Goal: Task Accomplishment & Management: Use online tool/utility

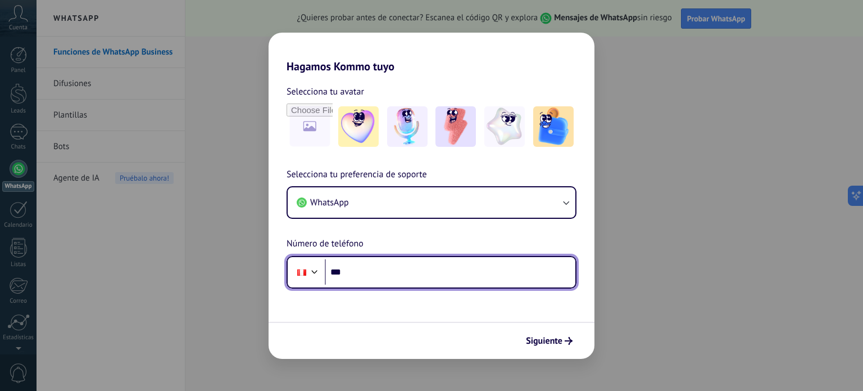
click at [355, 270] on input "***" at bounding box center [450, 272] width 251 height 26
type input "**********"
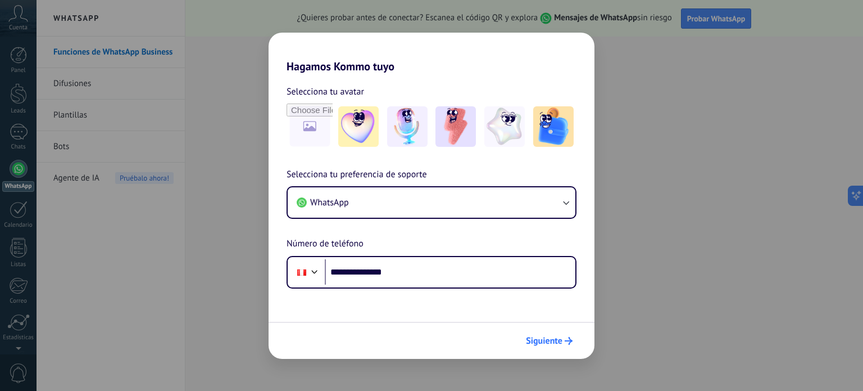
click at [553, 342] on span "Siguiente" at bounding box center [544, 341] width 37 height 8
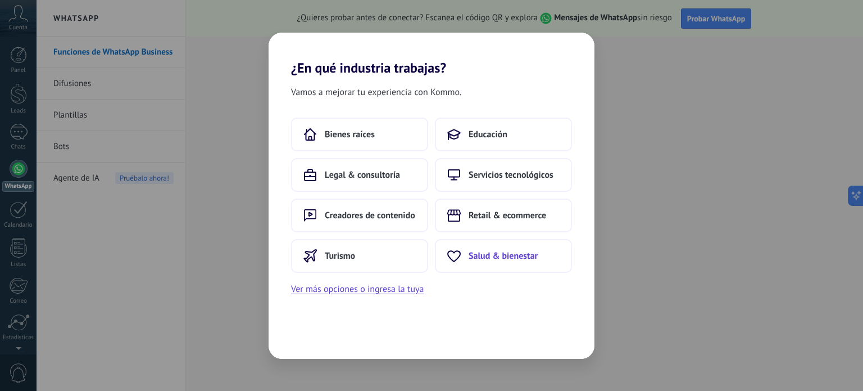
click at [502, 259] on span "Salud & bienestar" at bounding box center [503, 255] width 69 height 11
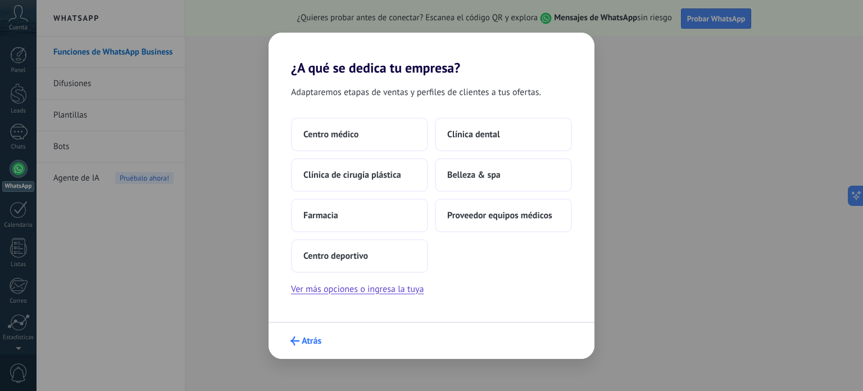
click at [307, 341] on span "Atrás" at bounding box center [312, 341] width 20 height 8
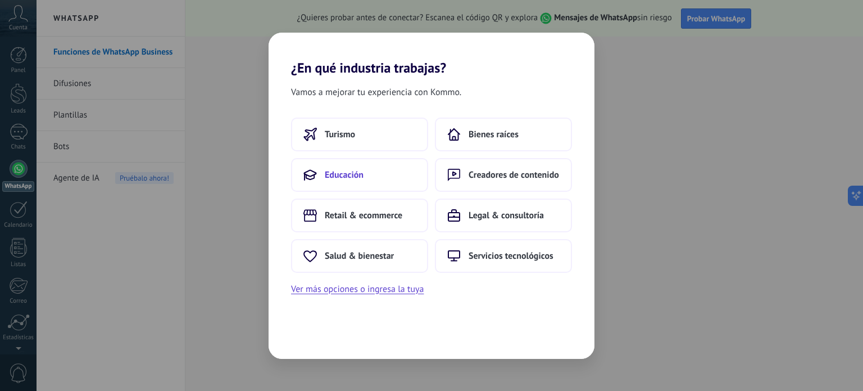
click at [355, 169] on span "Educación" at bounding box center [344, 174] width 39 height 11
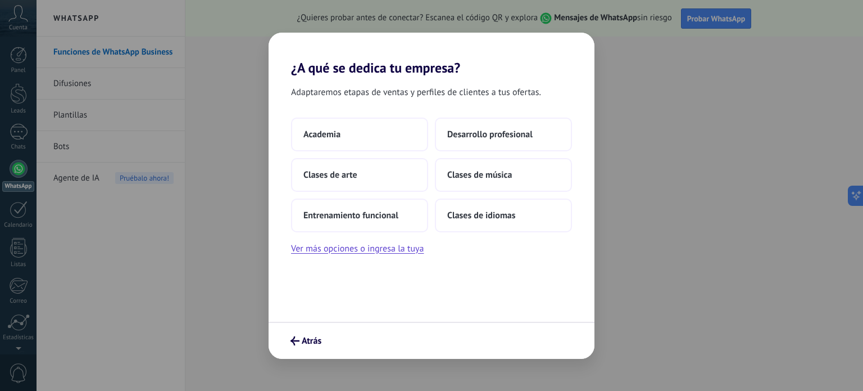
drag, startPoint x: 478, startPoint y: 130, endPoint x: 454, endPoint y: 107, distance: 33.0
click at [454, 107] on div "Adaptaremos etapas de ventas y perfiles de clientes a tus ofertas. Academia Des…" at bounding box center [432, 199] width 326 height 246
click at [361, 214] on span "Entrenamiento funcional" at bounding box center [350, 215] width 95 height 11
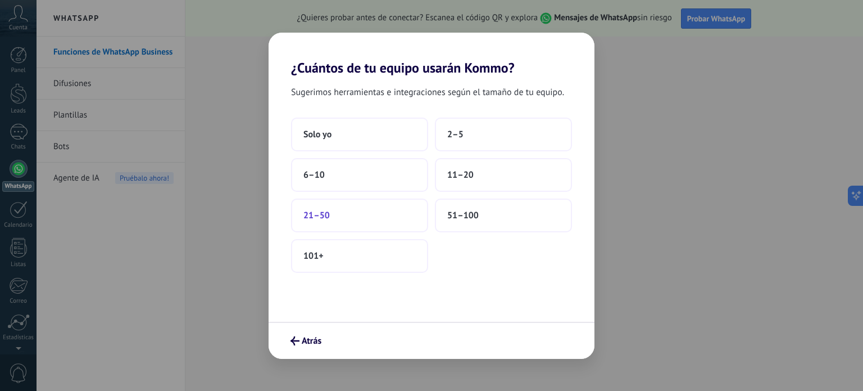
click at [361, 216] on button "21–50" at bounding box center [359, 215] width 137 height 34
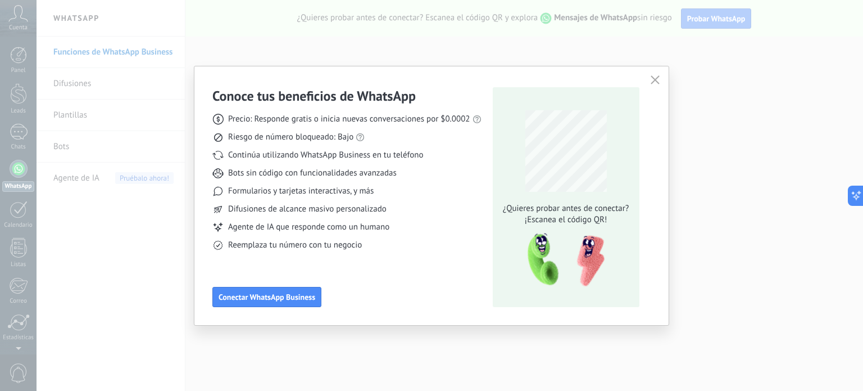
click at [656, 79] on icon "button" at bounding box center [655, 79] width 9 height 9
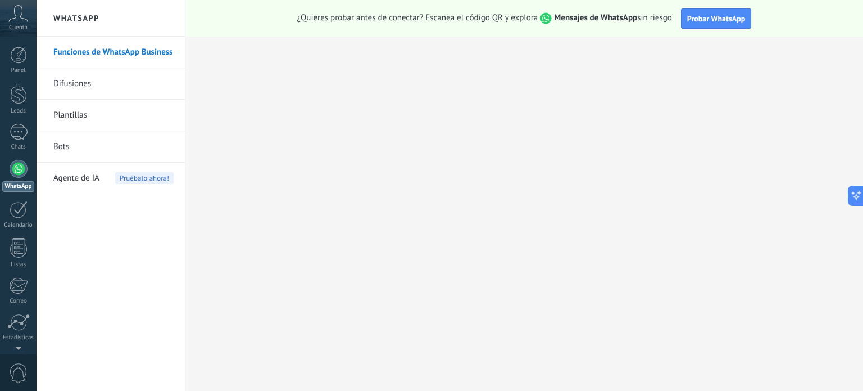
scroll to position [76, 0]
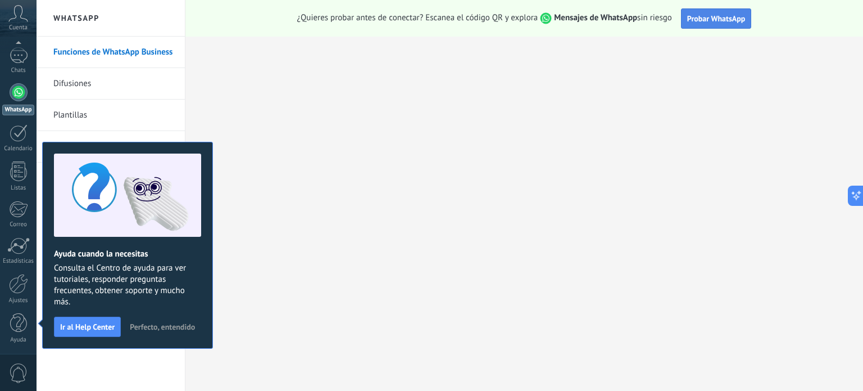
click at [710, 15] on span "Probar WhatsApp" at bounding box center [716, 18] width 58 height 10
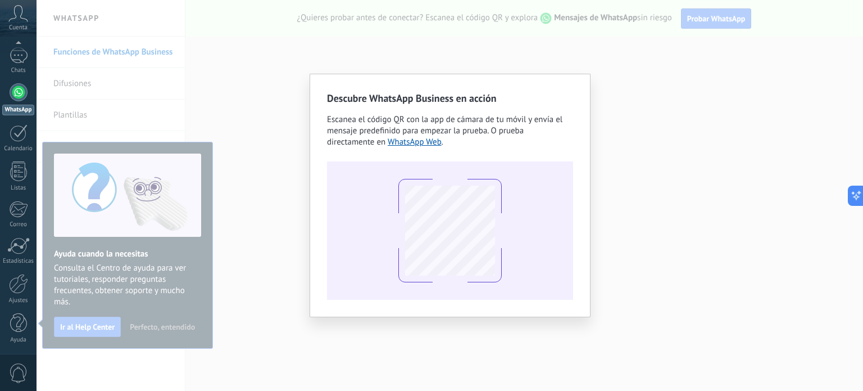
click at [189, 85] on div "Descubre WhatsApp Business en acción Escanea el código QR con la app de cámara …" at bounding box center [450, 195] width 827 height 391
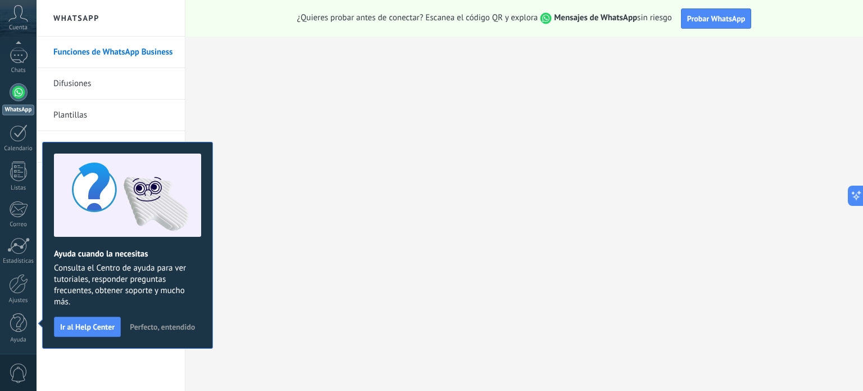
click at [86, 16] on h2 "WhatsApp" at bounding box center [111, 18] width 120 height 37
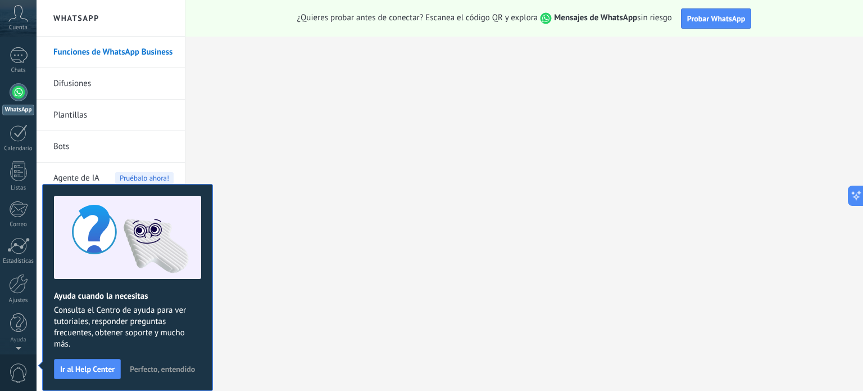
scroll to position [0, 0]
click at [165, 366] on span "Perfecto, entendido" at bounding box center [162, 369] width 65 height 8
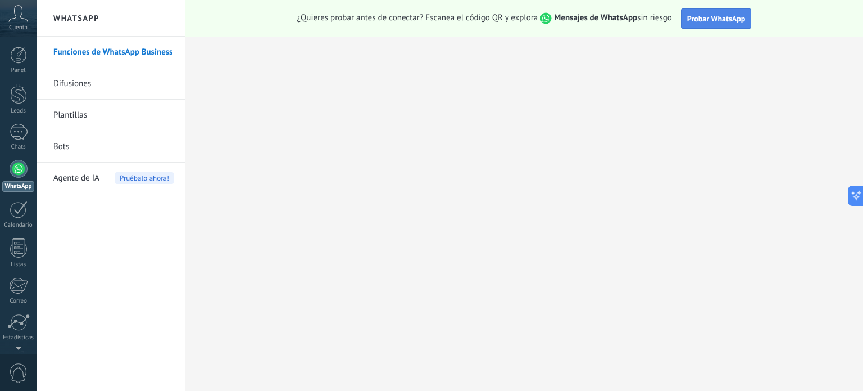
click at [699, 20] on span "Probar WhatsApp" at bounding box center [716, 18] width 58 height 10
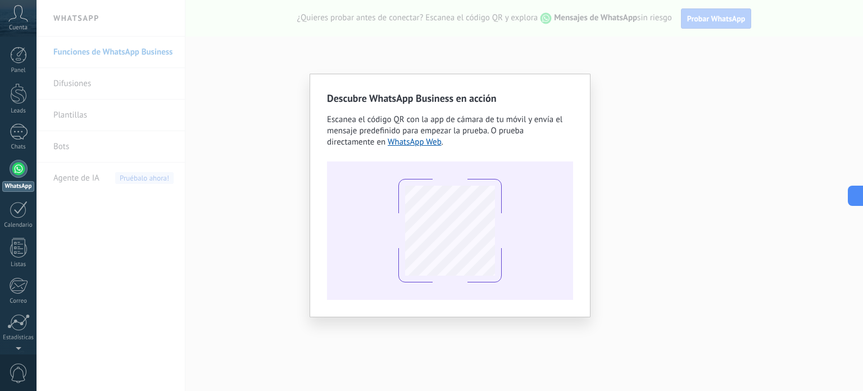
click at [809, 79] on div "Descubre WhatsApp Business en acción Escanea el código QR con la app de cámara …" at bounding box center [450, 195] width 827 height 391
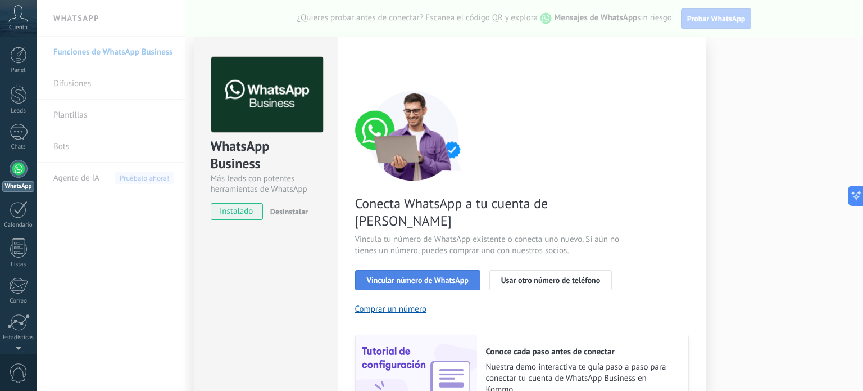
click at [416, 276] on span "Vincular número de WhatsApp" at bounding box center [418, 280] width 102 height 8
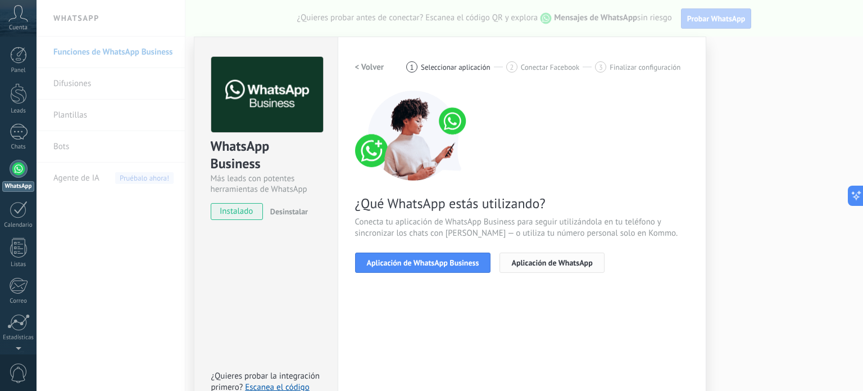
click at [534, 259] on span "Aplicación de WhatsApp" at bounding box center [551, 263] width 81 height 8
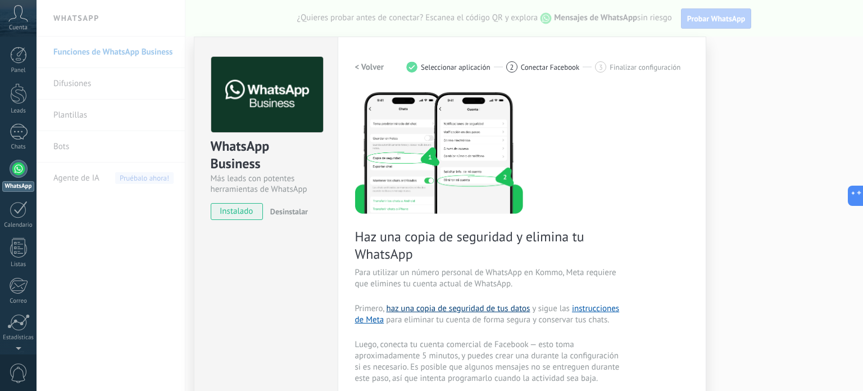
click at [483, 304] on link "haz una copia de seguridad de tus datos" at bounding box center [458, 308] width 144 height 11
